Goal: Task Accomplishment & Management: Complete application form

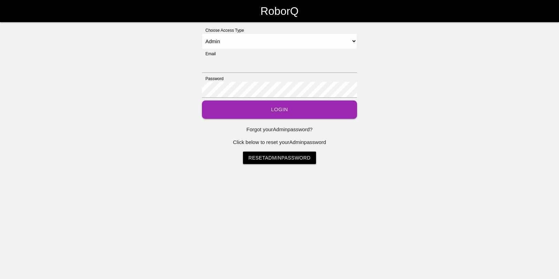
select select "Admin"
type input "[EMAIL_ADDRESS][DOMAIN_NAME]"
click at [271, 107] on button "Login" at bounding box center [279, 109] width 155 height 18
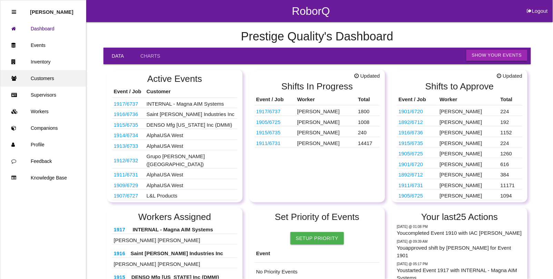
click at [47, 78] on link "Customers" at bounding box center [43, 78] width 86 height 17
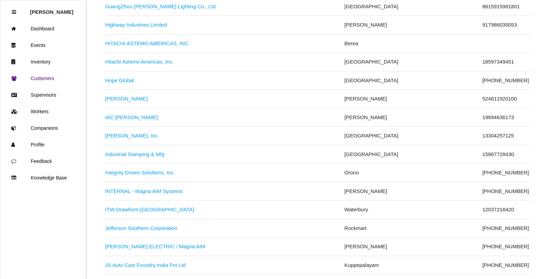
scroll to position [1595, 0]
click at [115, 119] on link "IAC [PERSON_NAME]" at bounding box center [131, 116] width 53 height 6
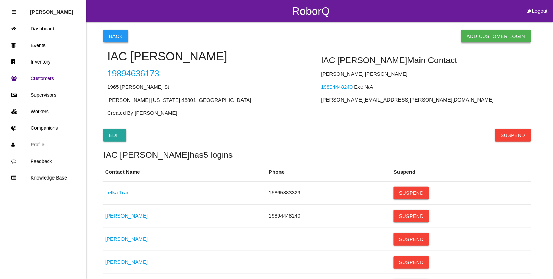
click at [487, 40] on link "Add Customer Login" at bounding box center [496, 36] width 70 height 12
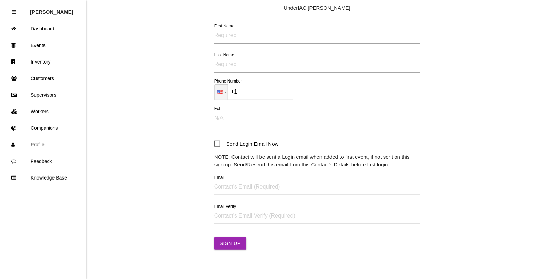
scroll to position [70, 0]
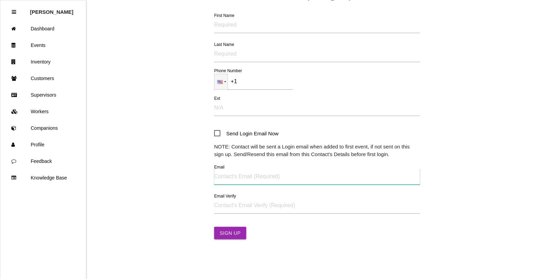
click at [222, 177] on input "Email" at bounding box center [317, 177] width 206 height 16
paste input "[PERSON_NAME][EMAIL_ADDRESS][PERSON_NAME][DOMAIN_NAME]"
type input "[PERSON_NAME][EMAIL_ADDRESS][PERSON_NAME][DOMAIN_NAME]"
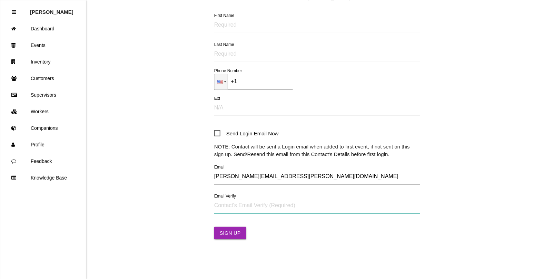
click at [225, 207] on input "Email Verify" at bounding box center [317, 206] width 206 height 16
paste input "[PERSON_NAME][EMAIL_ADDRESS][PERSON_NAME][DOMAIN_NAME]"
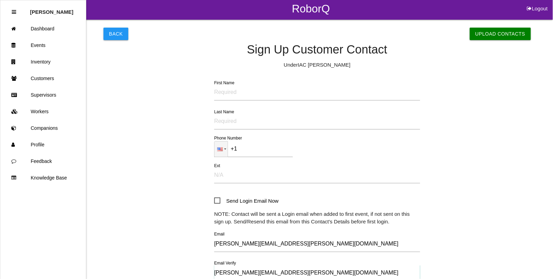
scroll to position [0, 0]
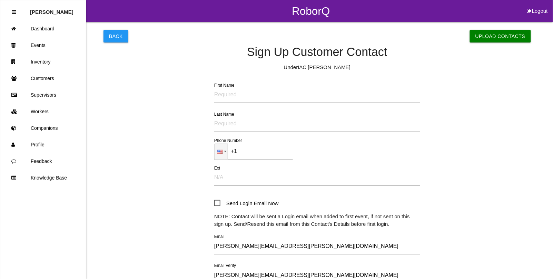
type input "[PERSON_NAME][EMAIL_ADDRESS][PERSON_NAME][DOMAIN_NAME]"
click at [237, 96] on input "First Name" at bounding box center [317, 95] width 206 height 16
type input "j"
type input "N"
type input "[PERSON_NAME]"
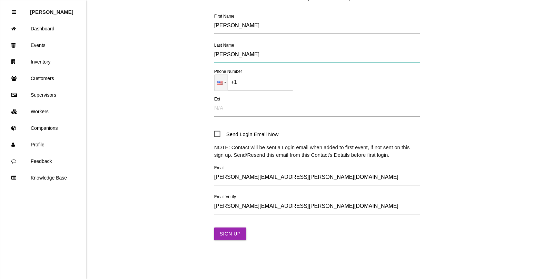
scroll to position [70, 0]
type input "[PERSON_NAME]"
click at [228, 232] on button "Sign Up" at bounding box center [230, 233] width 32 height 12
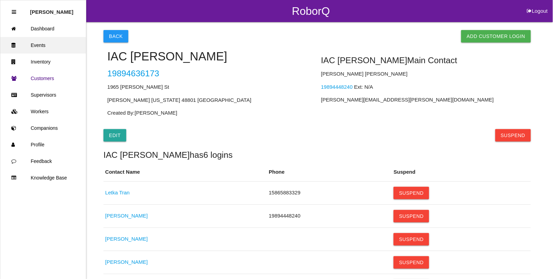
click at [36, 45] on link "Events" at bounding box center [43, 45] width 86 height 17
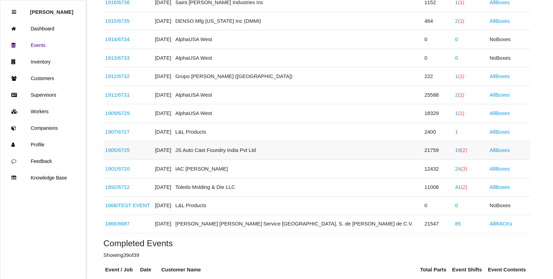
scroll to position [129, 0]
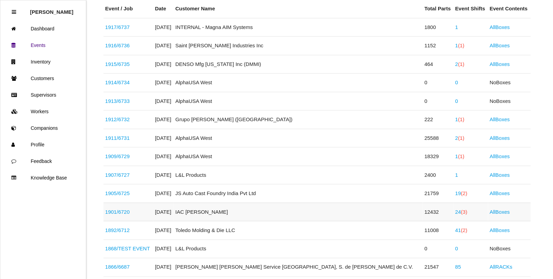
click at [121, 210] on link "1901 / 6720" at bounding box center [117, 212] width 24 height 6
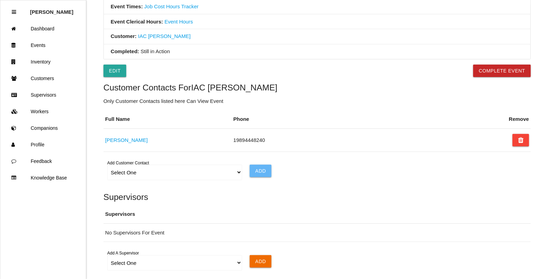
scroll to position [345, 0]
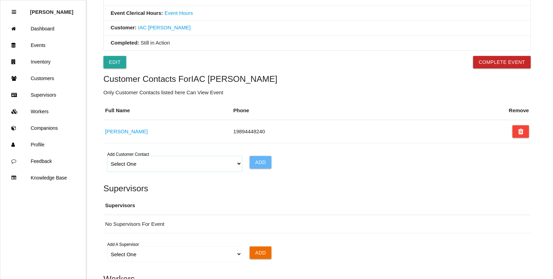
click at [118, 167] on select "Select One Choose All [PERSON_NAME] [PERSON_NAME] [PERSON_NAME] [PERSON_NAME] […" at bounding box center [174, 164] width 135 height 16
select select "68af48eea6a0db000e597db9"
click at [107, 158] on select "Select One Choose All [PERSON_NAME] [PERSON_NAME] [PERSON_NAME] [PERSON_NAME] […" at bounding box center [174, 164] width 135 height 16
click at [264, 165] on input "Add" at bounding box center [261, 162] width 22 height 12
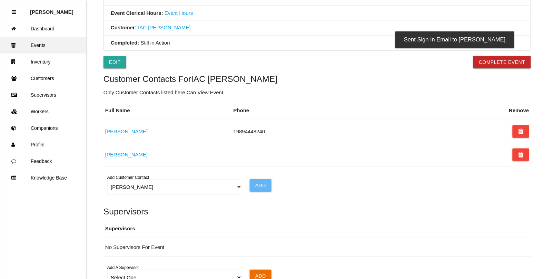
click at [37, 42] on link "Events" at bounding box center [43, 45] width 86 height 17
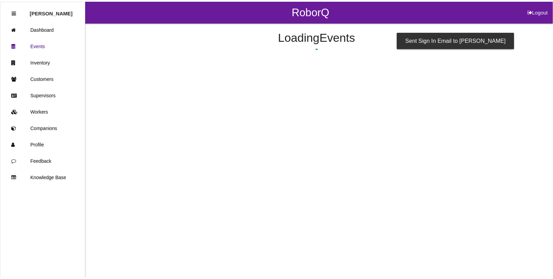
scroll to position [202, 0]
